Goal: Transaction & Acquisition: Subscribe to service/newsletter

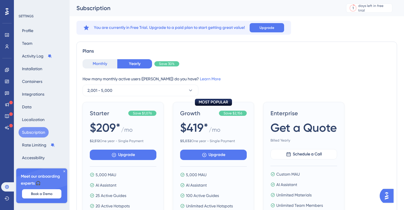
click at [104, 64] on button "Monthly" at bounding box center [99, 63] width 35 height 9
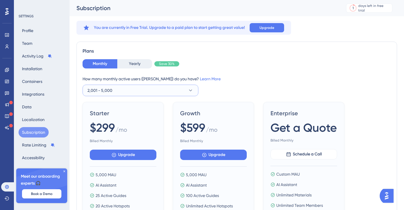
click at [120, 95] on button "2,001 - 5,000" at bounding box center [140, 91] width 116 height 12
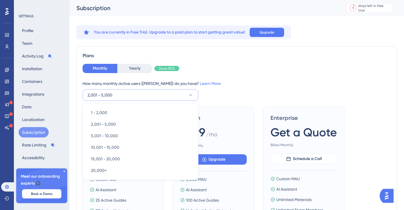
scroll to position [32, 0]
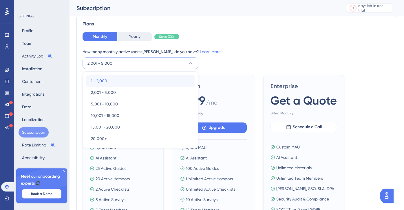
click at [115, 80] on div "1 - 2,000 1 - 2,000" at bounding box center [140, 81] width 99 height 12
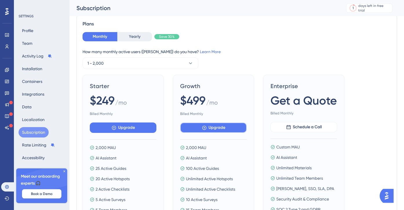
click at [197, 126] on button "Upgrade" at bounding box center [213, 128] width 67 height 10
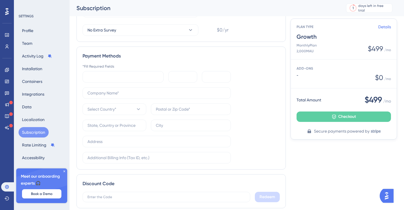
scroll to position [207, 0]
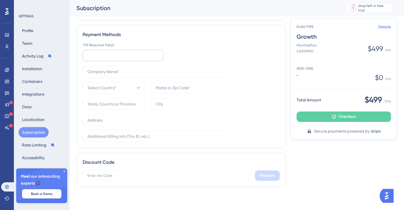
click at [98, 59] on div at bounding box center [122, 56] width 81 height 12
click at [107, 69] on input "text" at bounding box center [156, 72] width 138 height 6
type input "Pulsar Global Corp"
click at [108, 87] on span "Select Country*" at bounding box center [101, 87] width 29 height 7
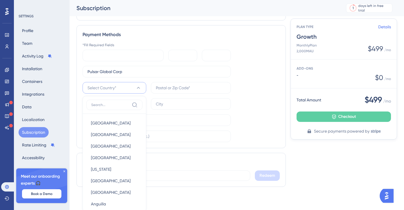
scroll to position [244, 0]
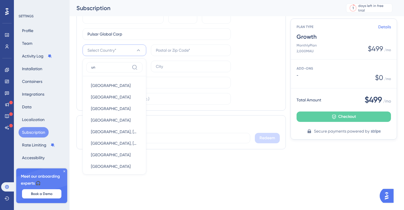
type input "u"
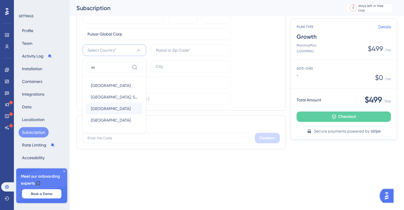
type input "e"
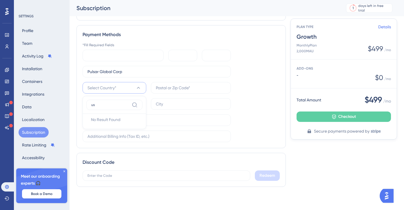
type input "u"
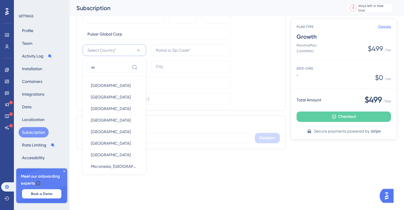
type input "e"
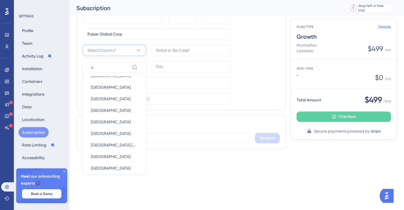
scroll to position [912, 0]
type input "u"
click at [107, 128] on div "United States United States" at bounding box center [114, 134] width 47 height 12
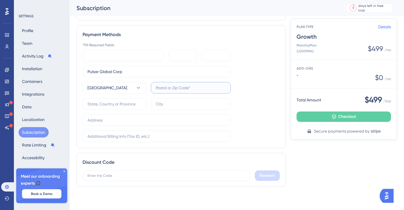
click at [163, 87] on input "text" at bounding box center [191, 88] width 70 height 6
type input "94301"
type input "Palo Alto"
type input "California"
paste input "28 Hamilton Avenue, Third Floor"
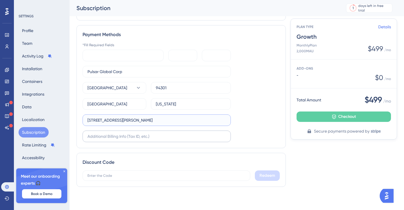
type input "228 Hamilton Avenue, Third Floor"
click at [98, 138] on input "text" at bounding box center [156, 136] width 138 height 6
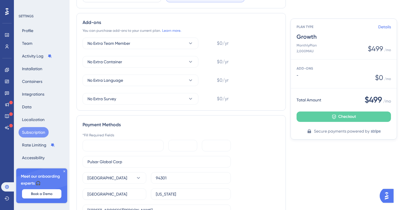
scroll to position [0, 0]
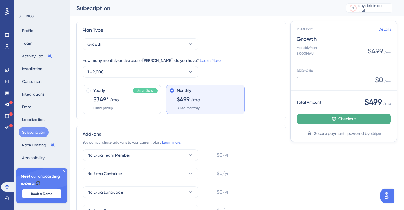
type input "Tax ID:84-3557186"
click at [312, 120] on button "Checkout" at bounding box center [343, 119] width 94 height 10
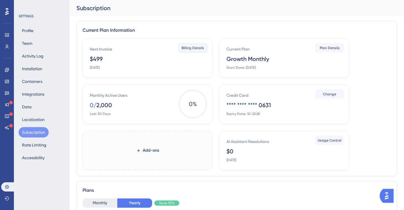
click at [187, 50] on span "Billing Details" at bounding box center [192, 48] width 23 height 5
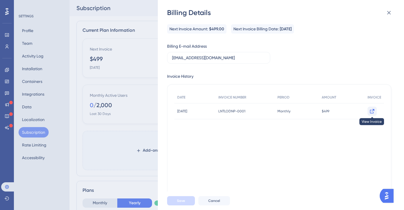
click at [369, 111] on icon at bounding box center [372, 112] width 6 height 6
drag, startPoint x: 231, startPoint y: 58, endPoint x: 168, endPoint y: 46, distance: 64.5
click at [168, 46] on div "Billing E-mail Address [EMAIL_ADDRESS][DOMAIN_NAME]" at bounding box center [218, 53] width 103 height 21
click at [233, 131] on div "DATE INVOICE NUMBER PERIOD AMOUNT INVOICE [DATE] [DATE] LNTLODNP-0001 LNTLODNP-…" at bounding box center [278, 121] width 209 height 58
